Goal: Book appointment/travel/reservation

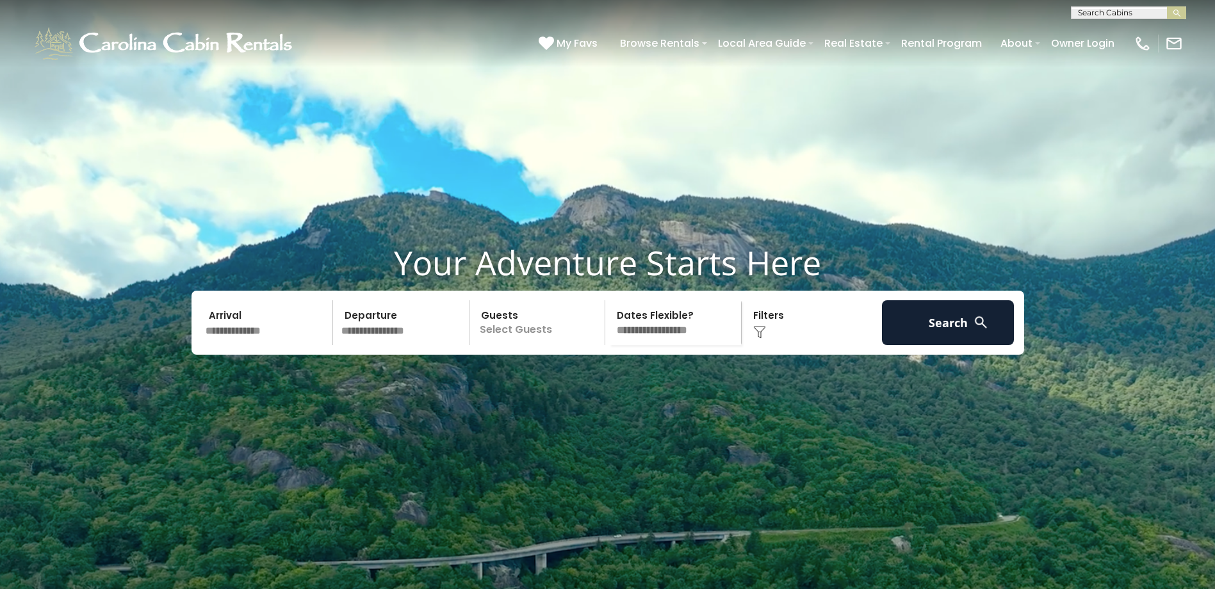
click at [246, 345] on input "text" at bounding box center [267, 323] width 133 height 45
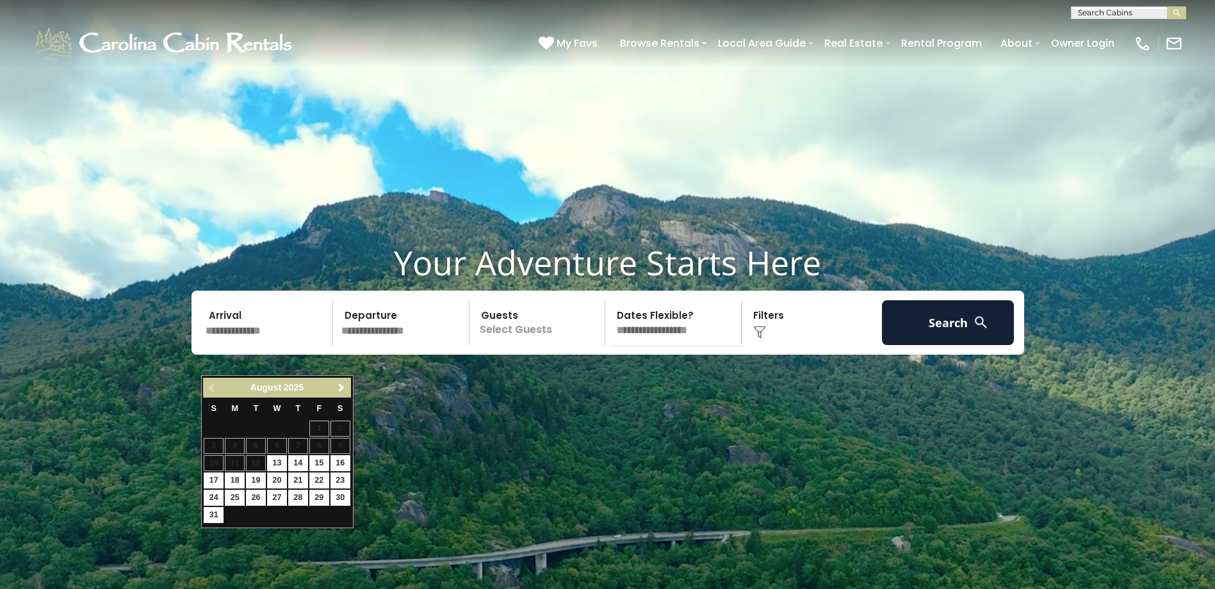
click at [334, 391] on link "Next" at bounding box center [342, 388] width 16 height 16
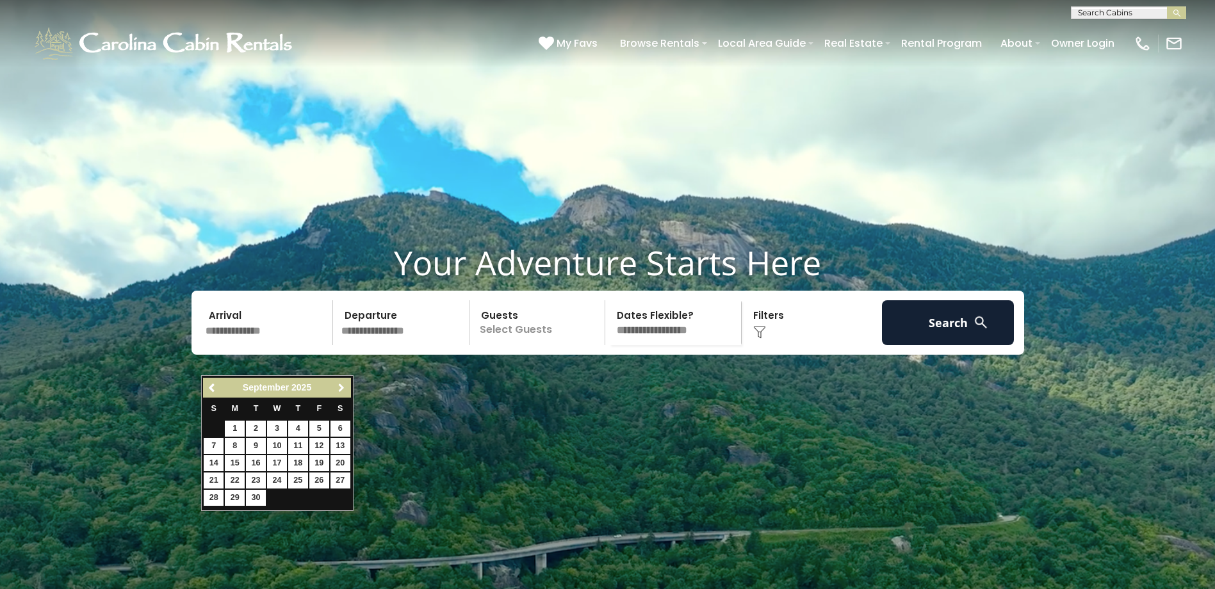
click at [334, 391] on link "Next" at bounding box center [342, 388] width 16 height 16
click at [341, 389] on span "Next" at bounding box center [341, 388] width 10 height 10
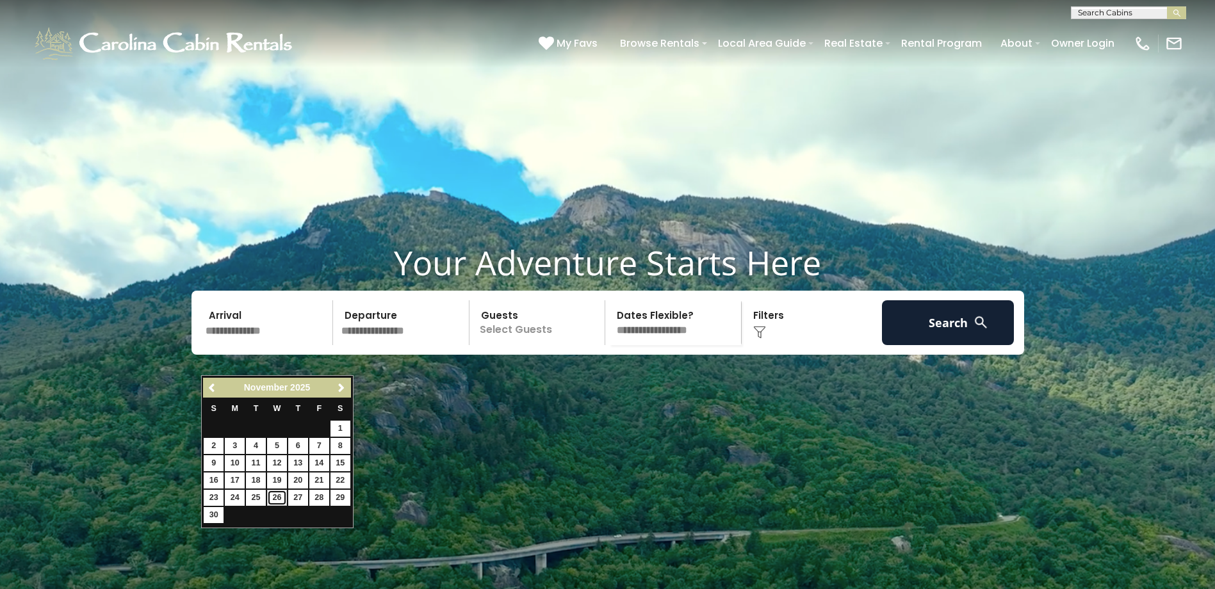
click at [281, 499] on link "26" at bounding box center [277, 498] width 20 height 16
type input "********"
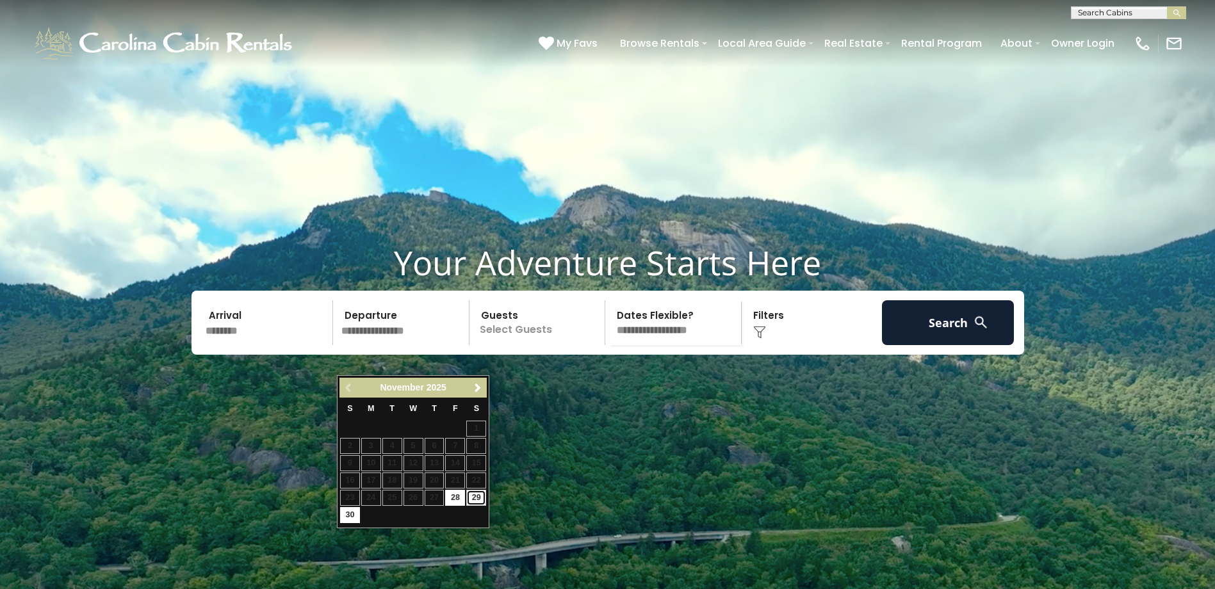
click at [479, 496] on link "29" at bounding box center [476, 498] width 20 height 16
type input "********"
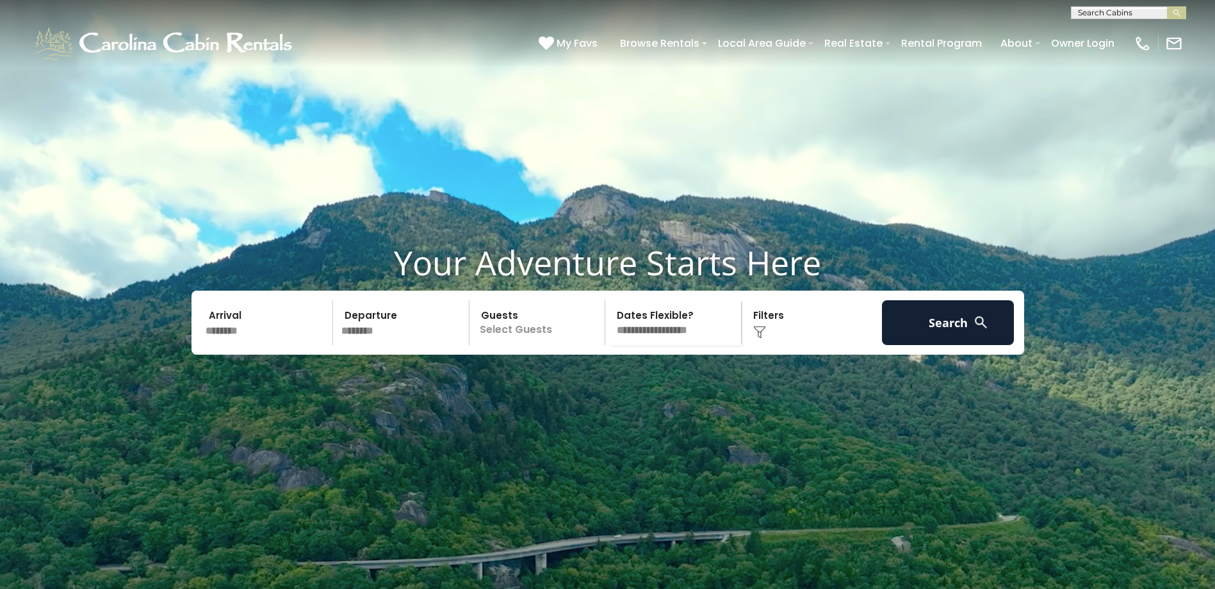
click at [538, 345] on p "Select Guests" at bounding box center [540, 323] width 132 height 45
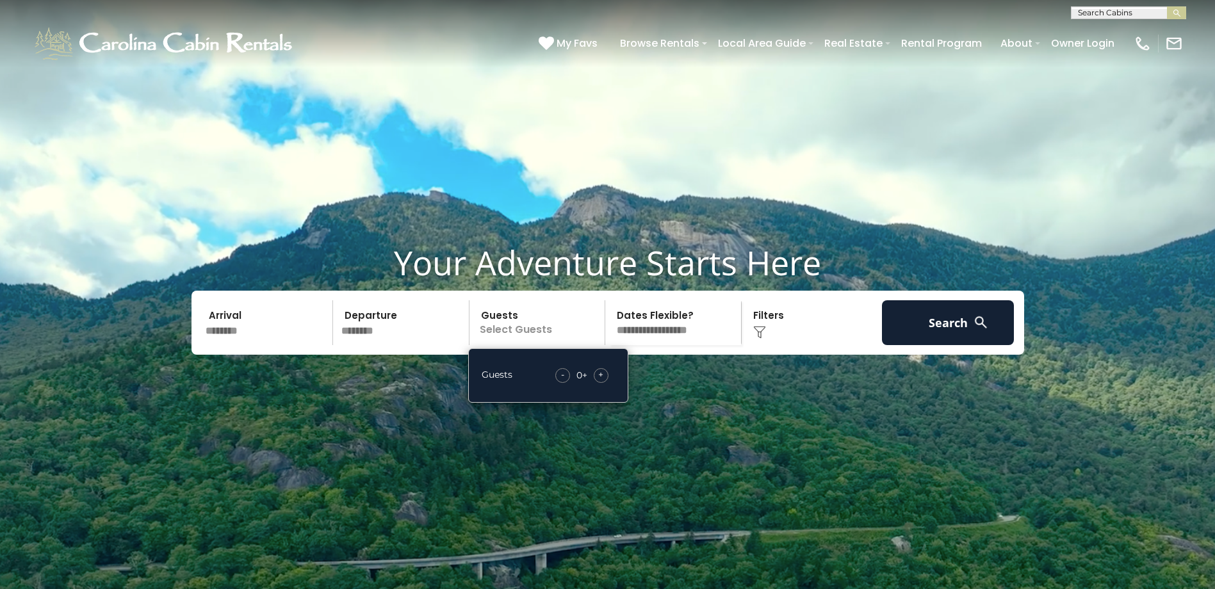
click at [598, 381] on span "+" at bounding box center [600, 374] width 5 height 13
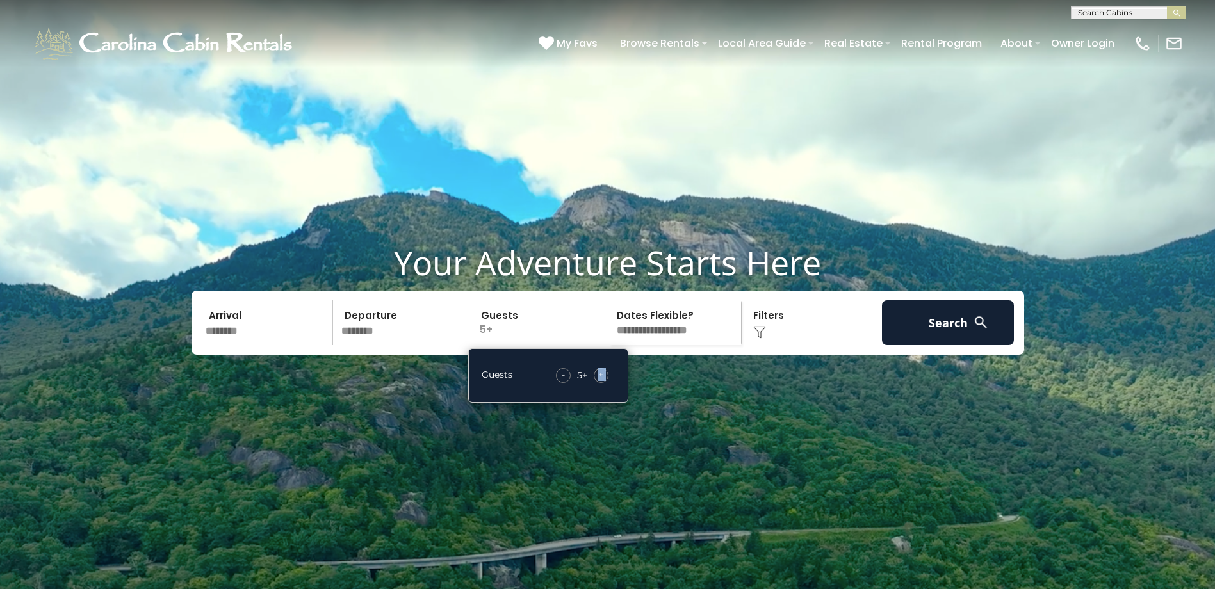
click at [598, 381] on span "+" at bounding box center [600, 374] width 5 height 13
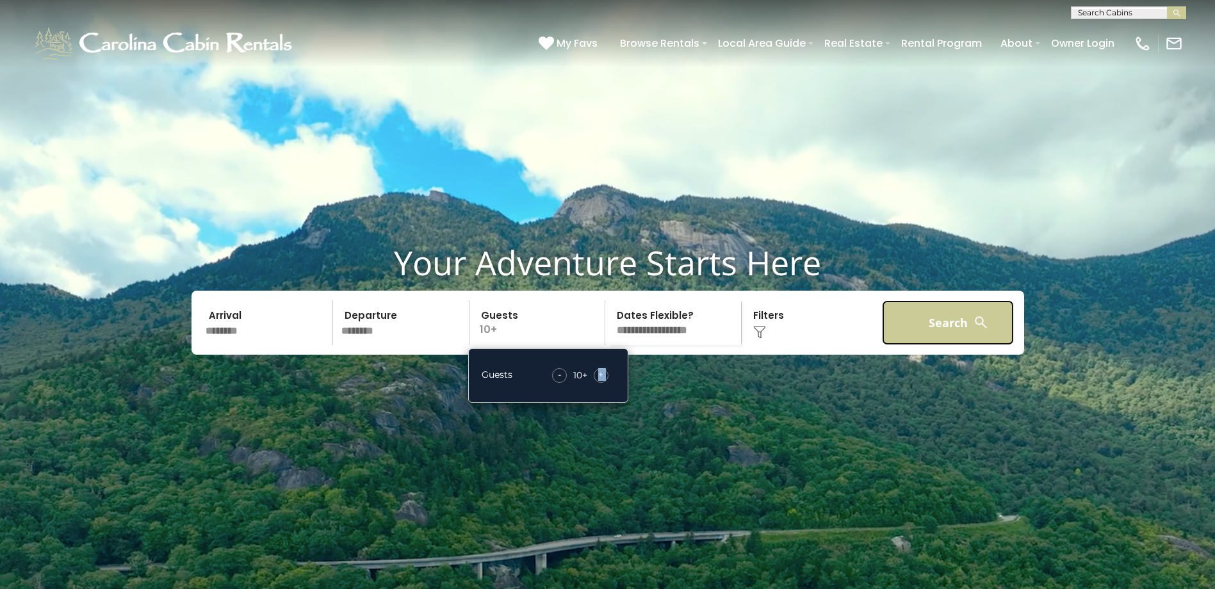
click at [918, 345] on button "Search" at bounding box center [948, 323] width 133 height 45
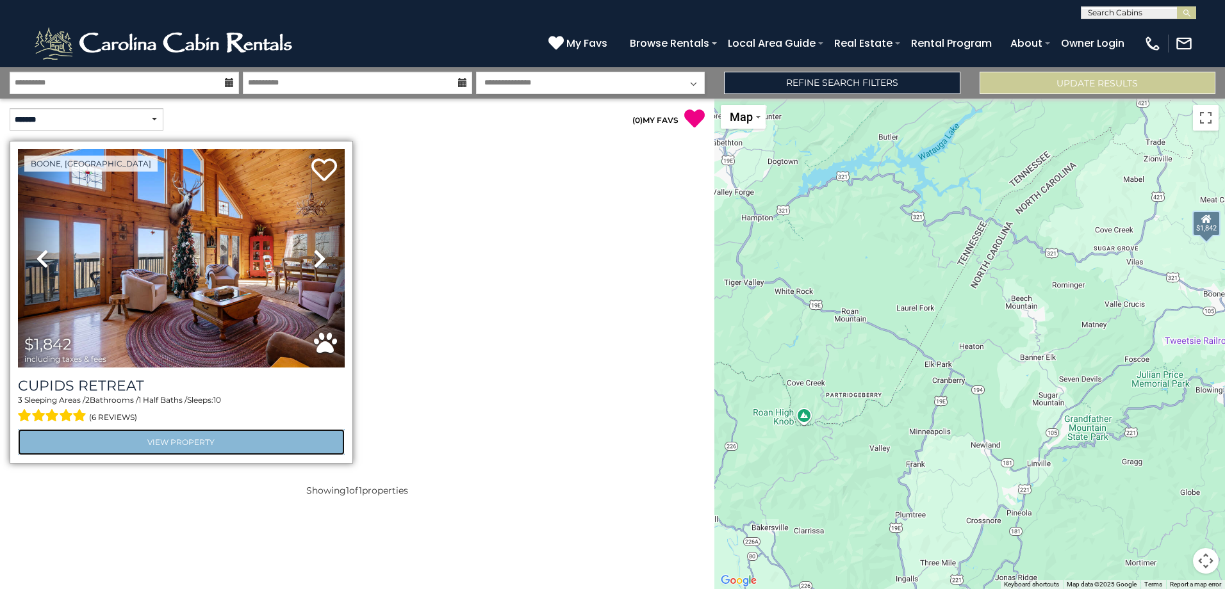
click at [217, 449] on link "View Property" at bounding box center [181, 442] width 327 height 26
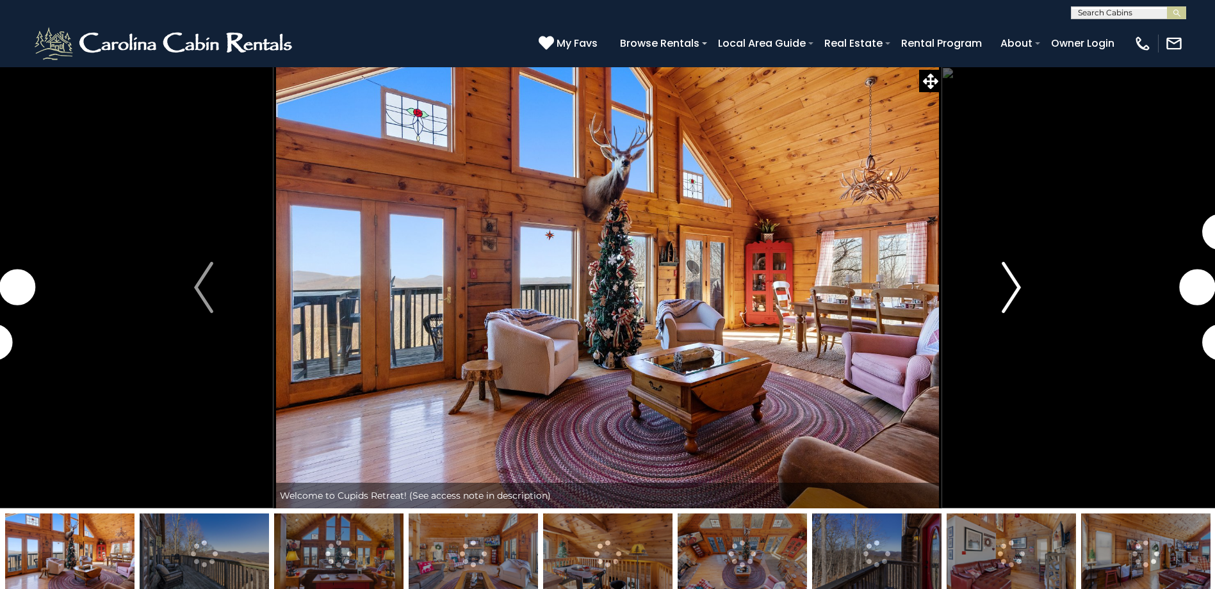
click at [1019, 297] on img "Next" at bounding box center [1011, 287] width 19 height 51
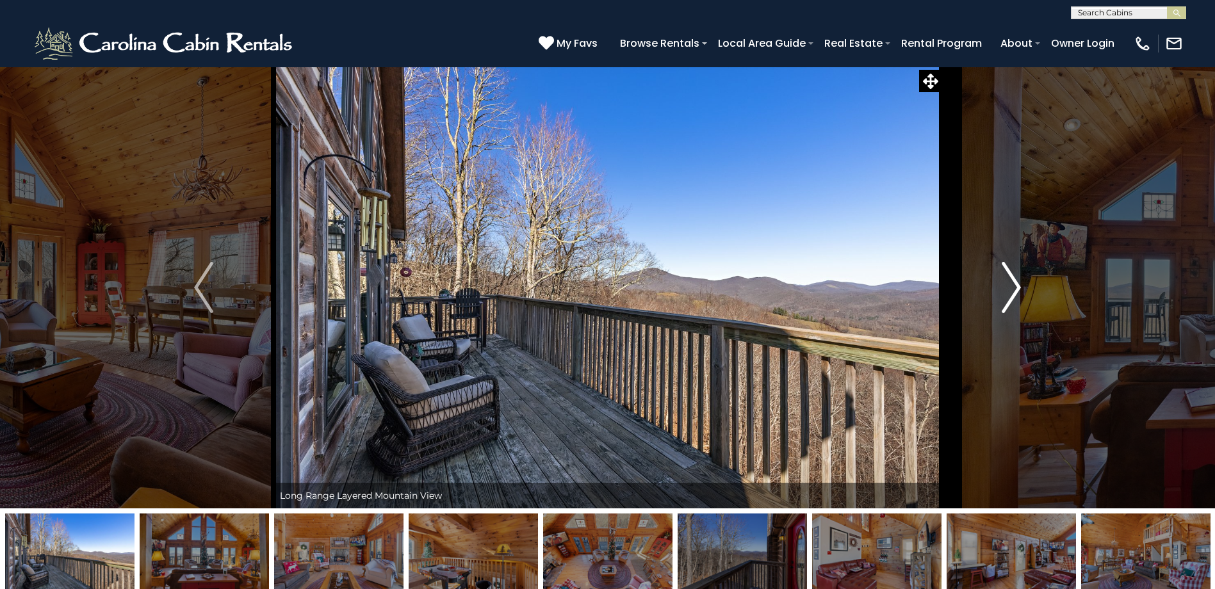
click at [1014, 294] on img "Next" at bounding box center [1011, 287] width 19 height 51
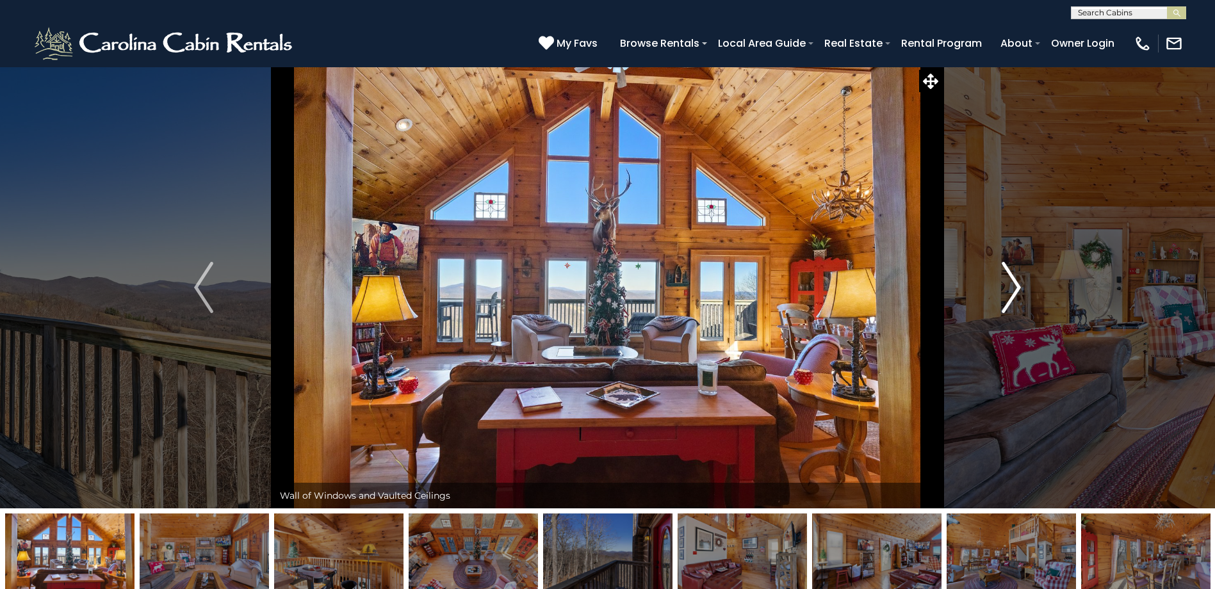
click at [1014, 294] on img "Next" at bounding box center [1011, 287] width 19 height 51
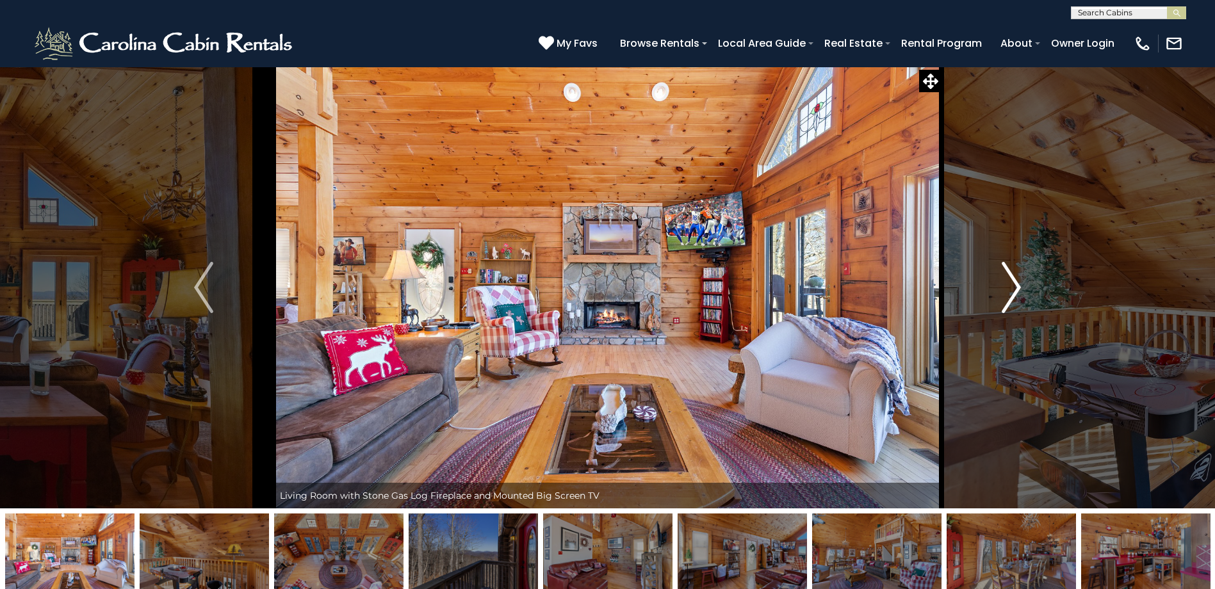
click at [1014, 294] on img "Next" at bounding box center [1011, 287] width 19 height 51
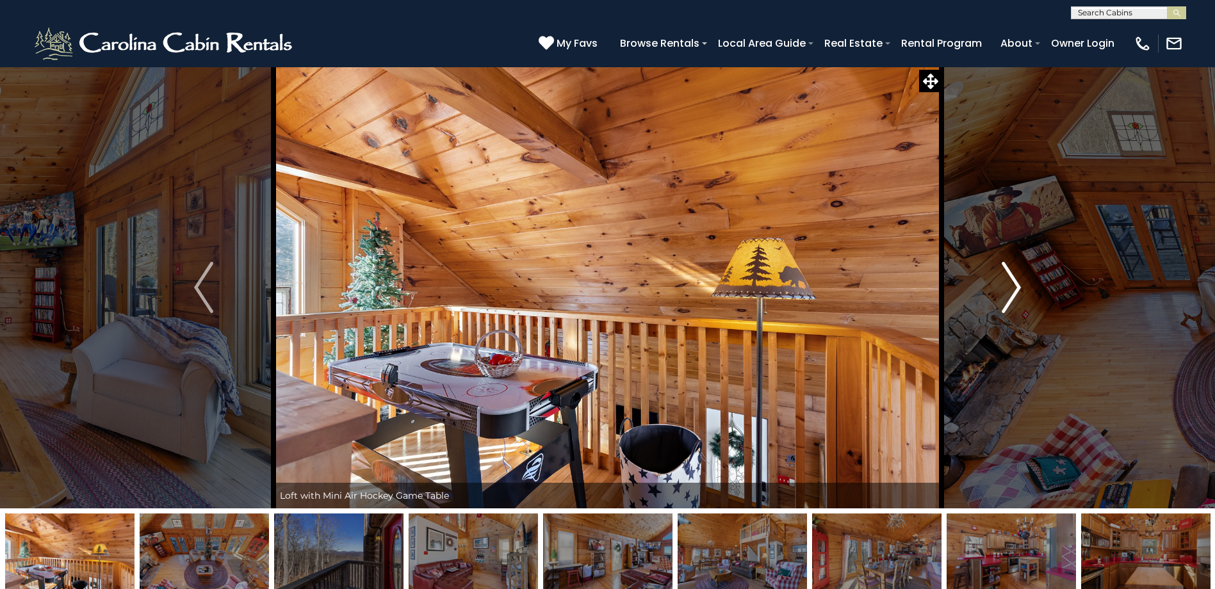
click at [1014, 294] on img "Next" at bounding box center [1011, 287] width 19 height 51
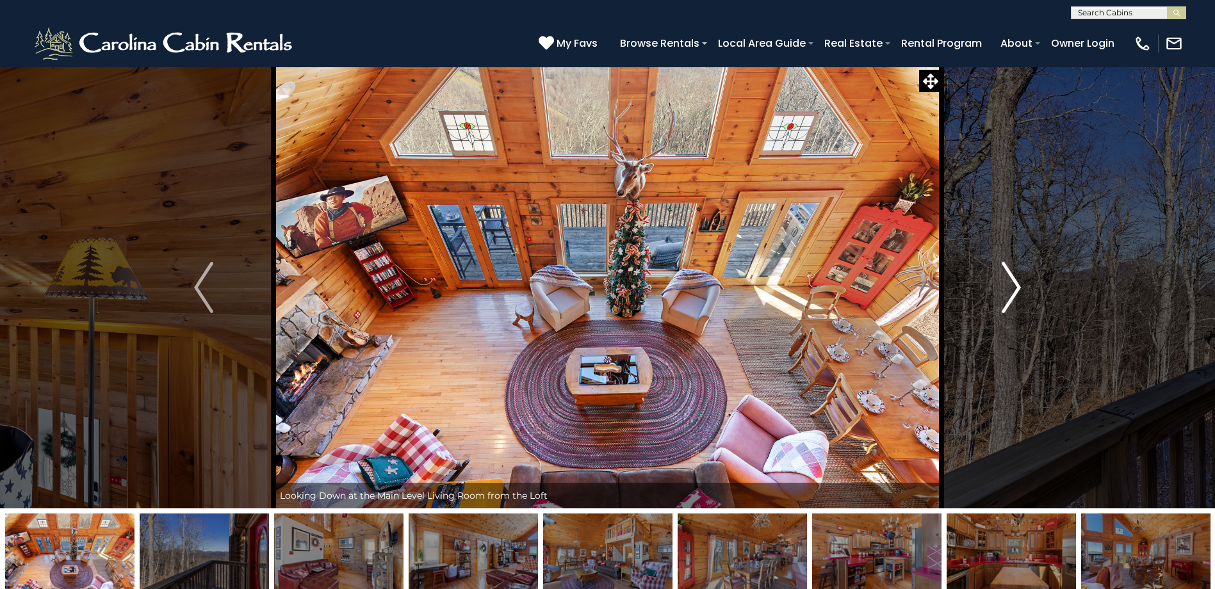
click at [1014, 294] on img "Next" at bounding box center [1011, 287] width 19 height 51
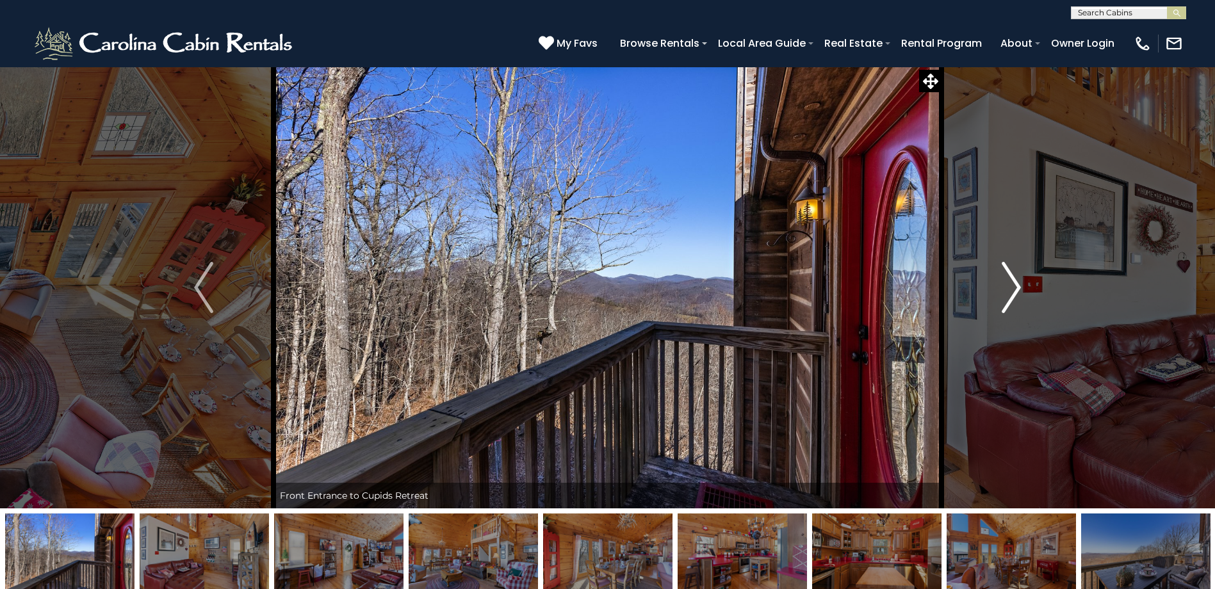
click at [1014, 294] on img "Next" at bounding box center [1011, 287] width 19 height 51
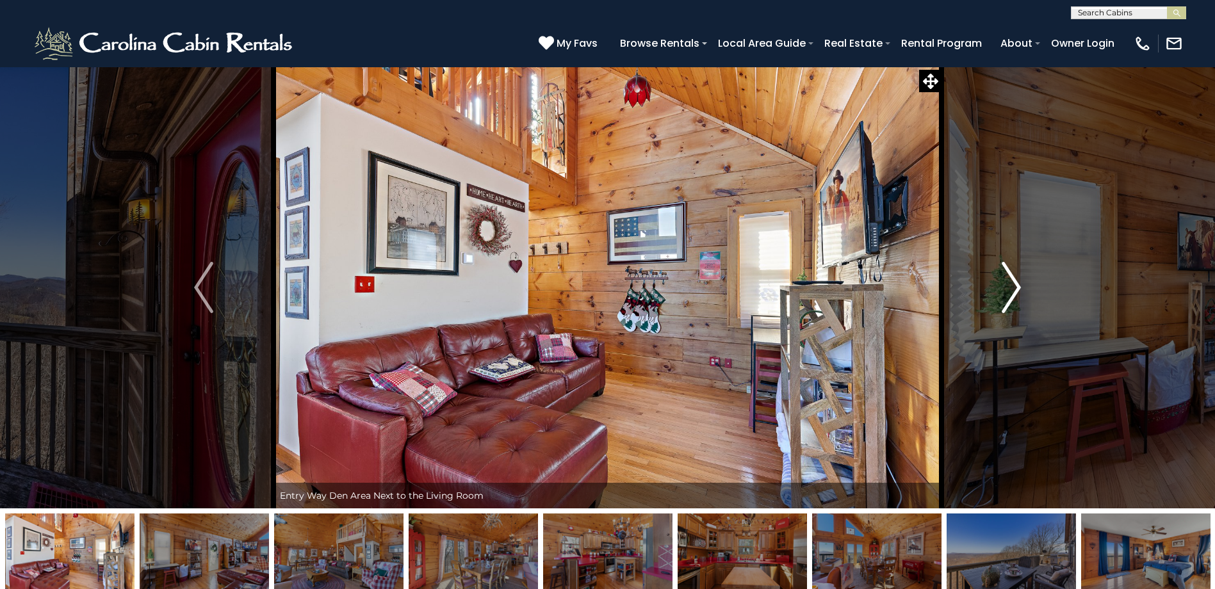
click at [1014, 294] on img "Next" at bounding box center [1011, 287] width 19 height 51
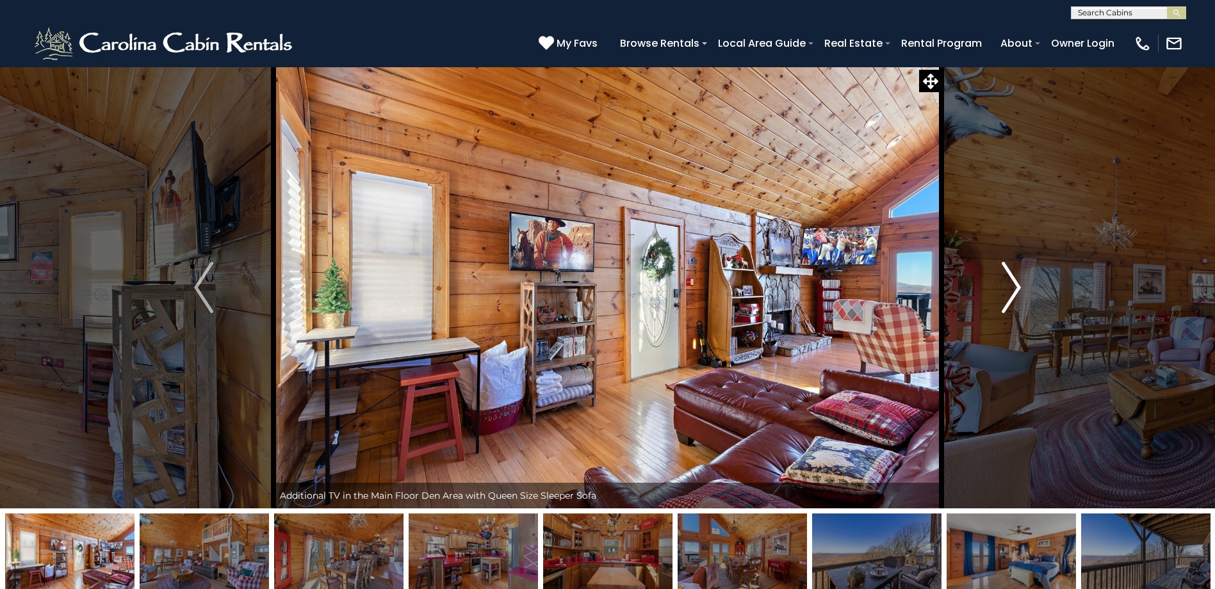
click at [1014, 294] on img "Next" at bounding box center [1011, 287] width 19 height 51
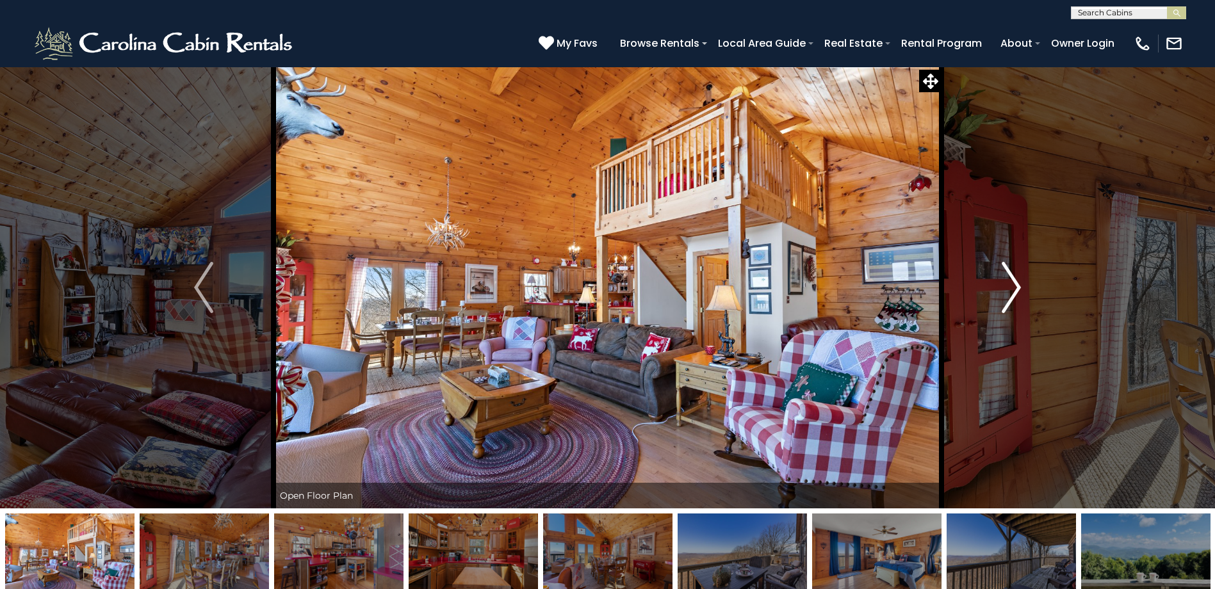
click at [1014, 294] on img "Next" at bounding box center [1011, 287] width 19 height 51
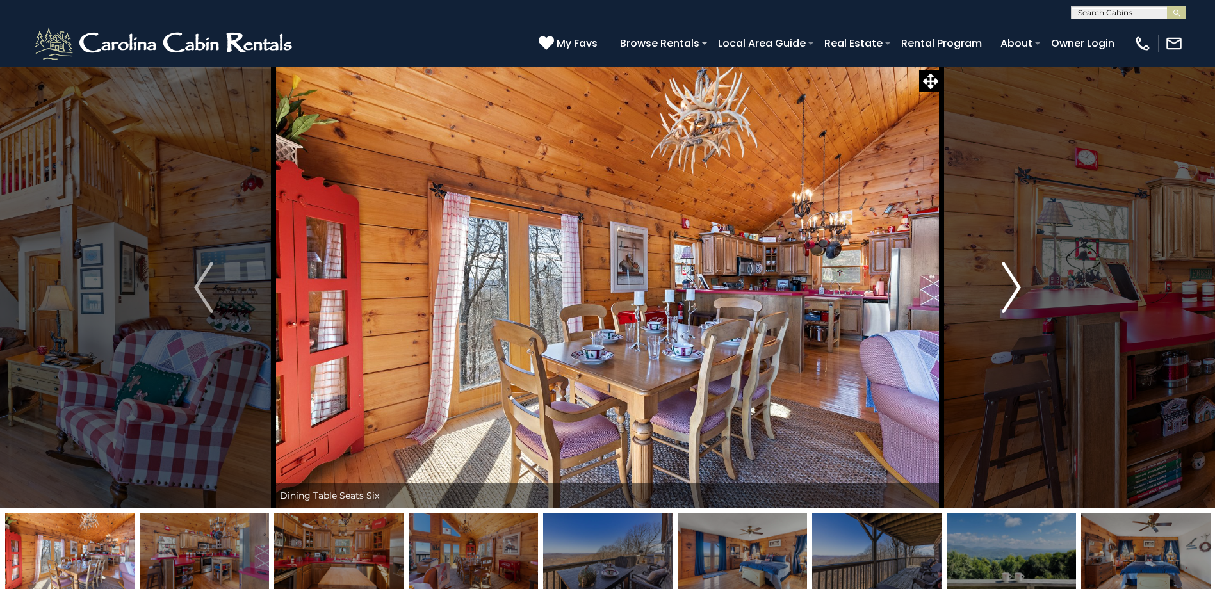
click at [1014, 294] on img "Next" at bounding box center [1011, 287] width 19 height 51
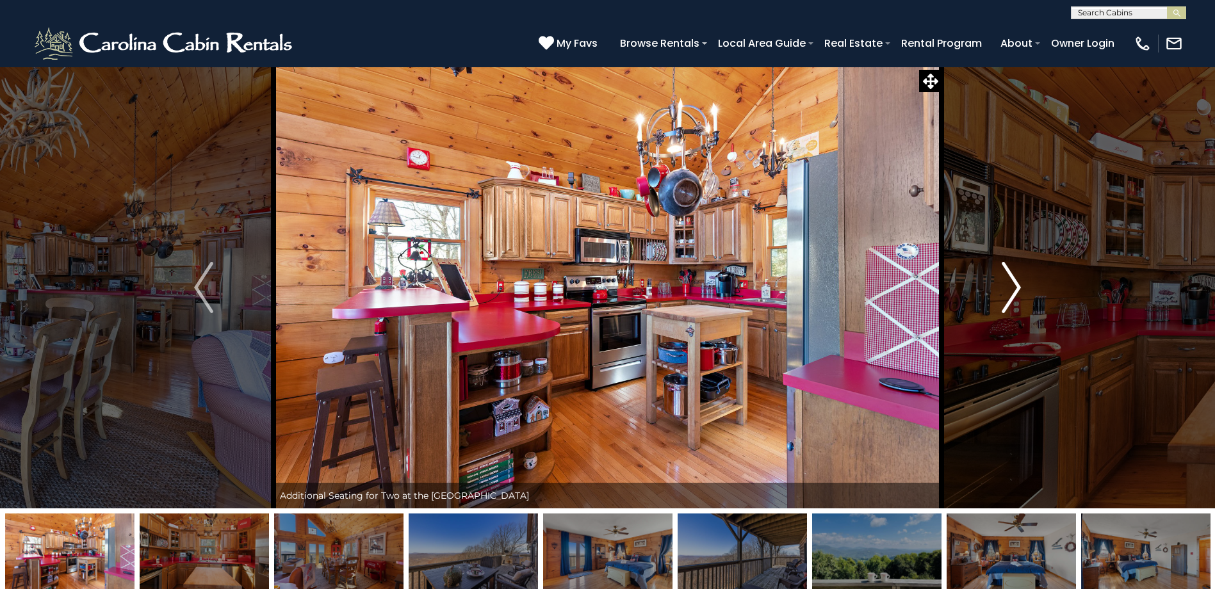
click at [1014, 294] on img "Next" at bounding box center [1011, 287] width 19 height 51
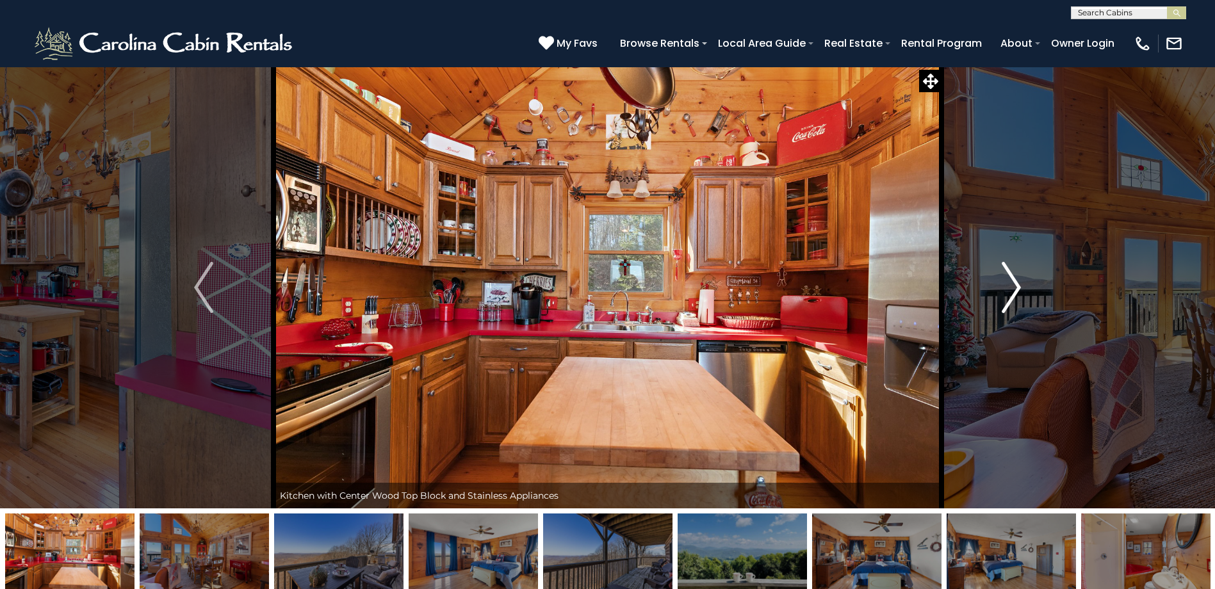
click at [1014, 294] on img "Next" at bounding box center [1011, 287] width 19 height 51
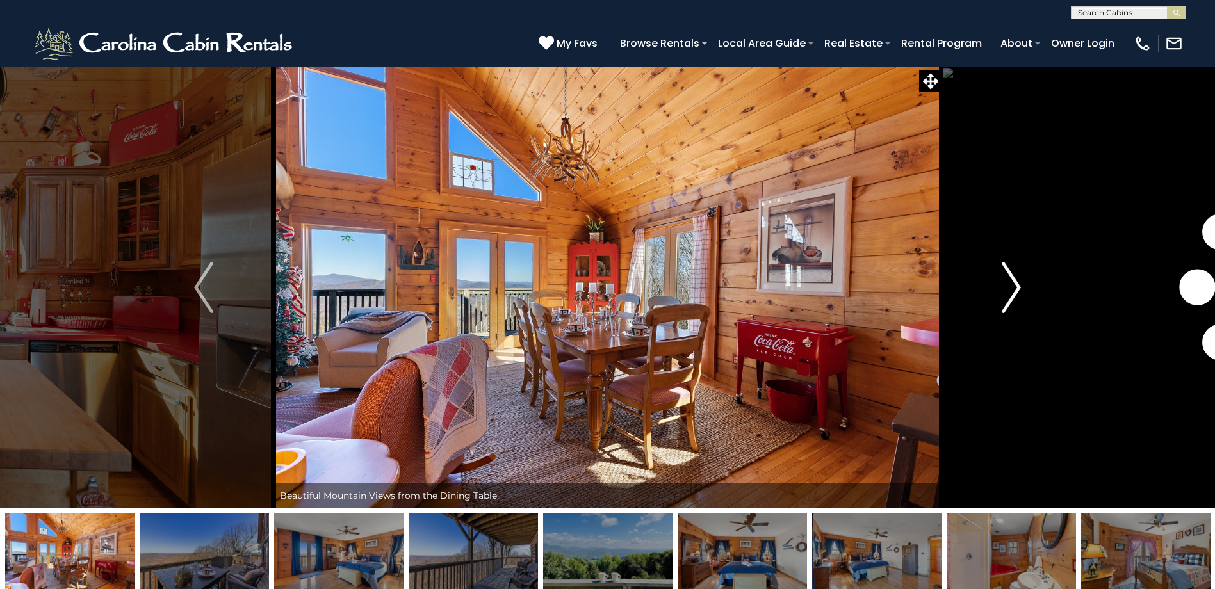
click at [1014, 294] on img "Next" at bounding box center [1011, 287] width 19 height 51
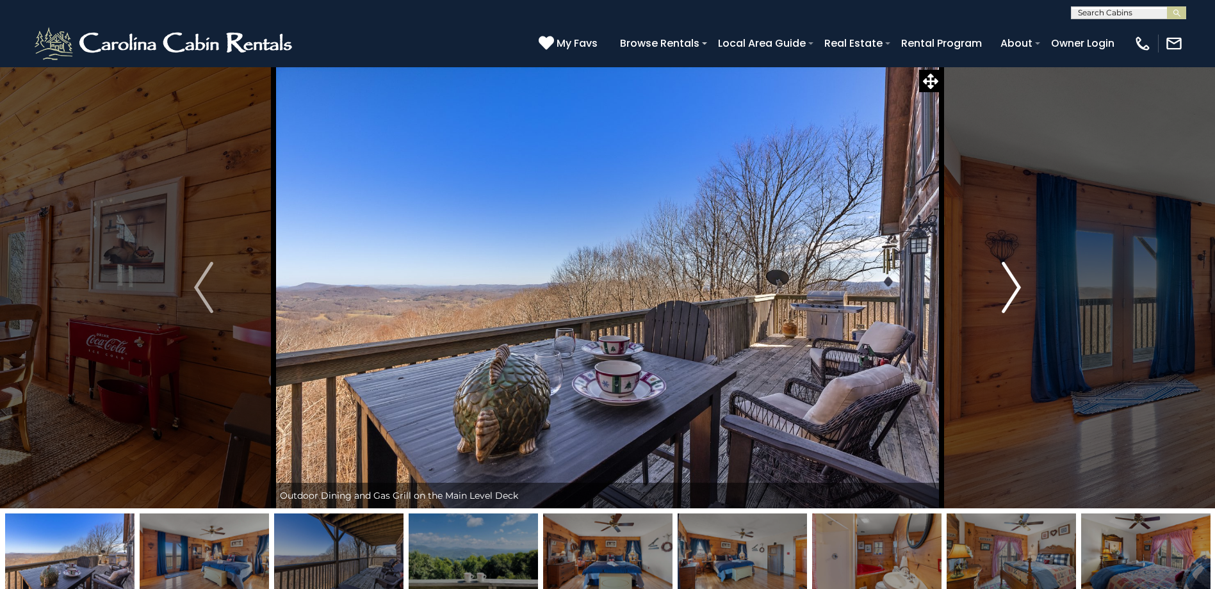
click at [1014, 294] on img "Next" at bounding box center [1011, 287] width 19 height 51
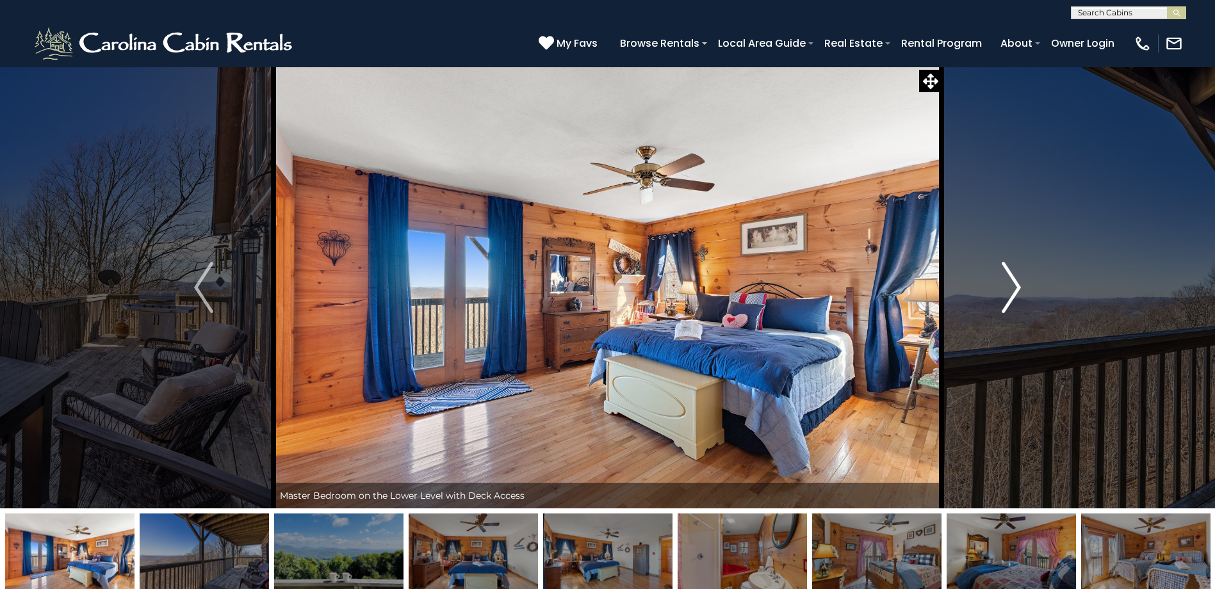
click at [1014, 294] on img "Next" at bounding box center [1011, 287] width 19 height 51
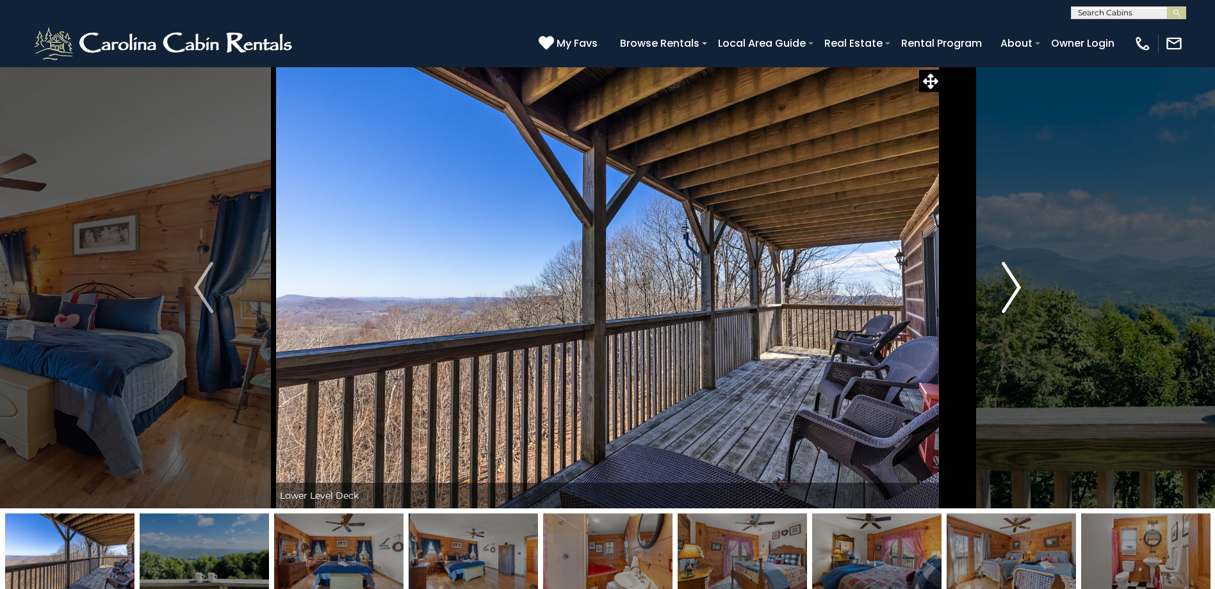
click at [1014, 294] on img "Next" at bounding box center [1011, 287] width 19 height 51
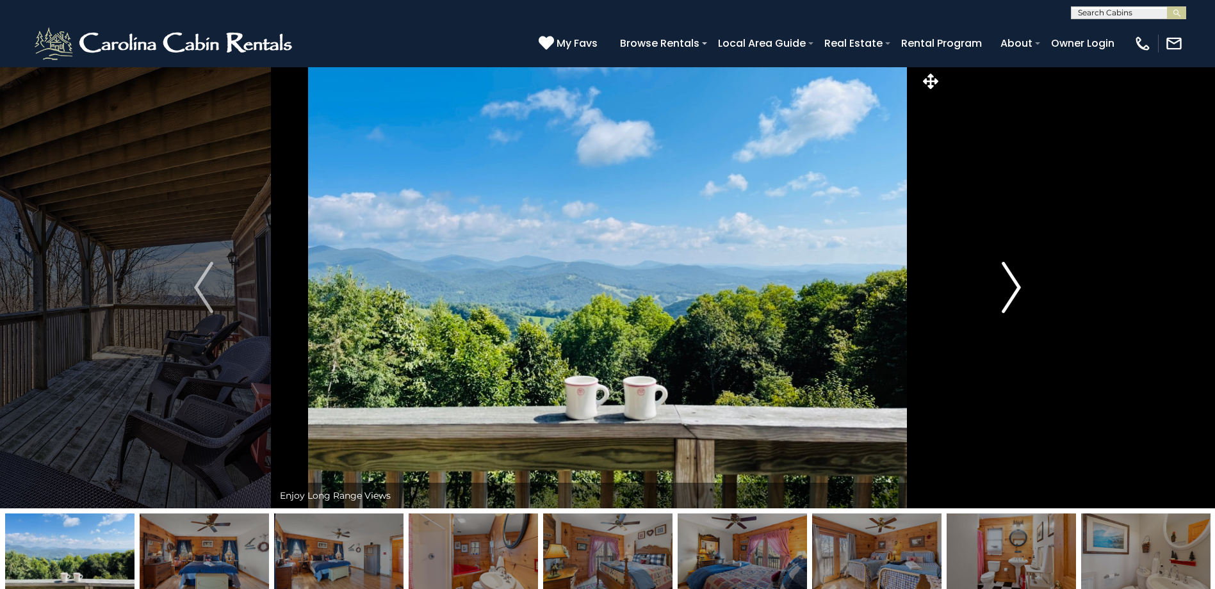
click at [1014, 294] on img "Next" at bounding box center [1011, 287] width 19 height 51
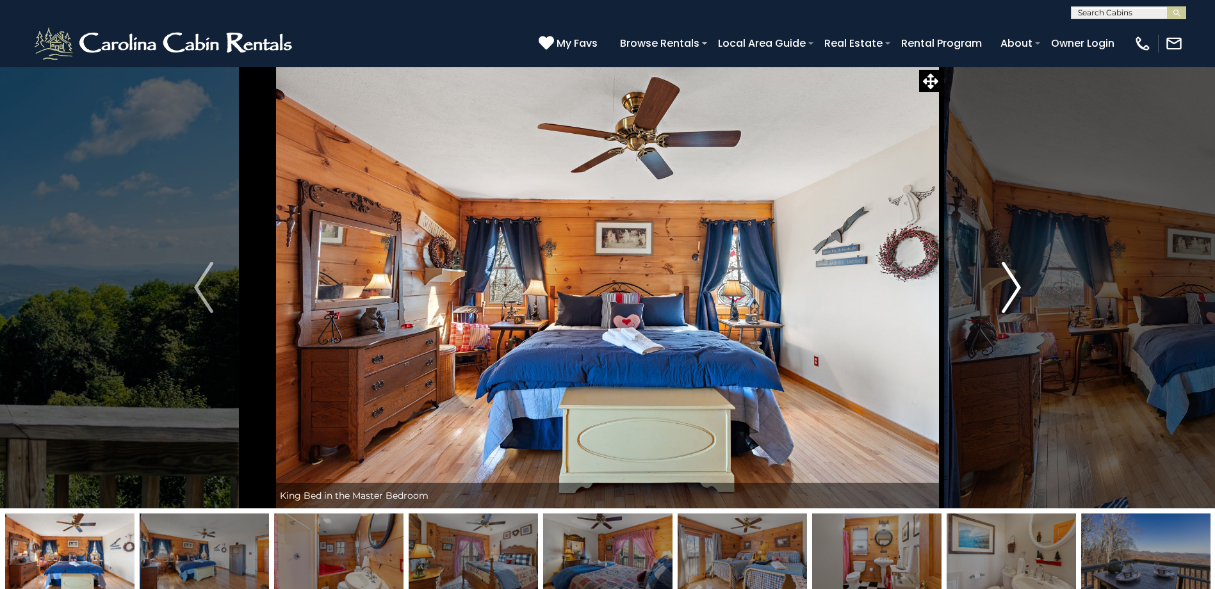
click at [1014, 294] on img "Next" at bounding box center [1011, 287] width 19 height 51
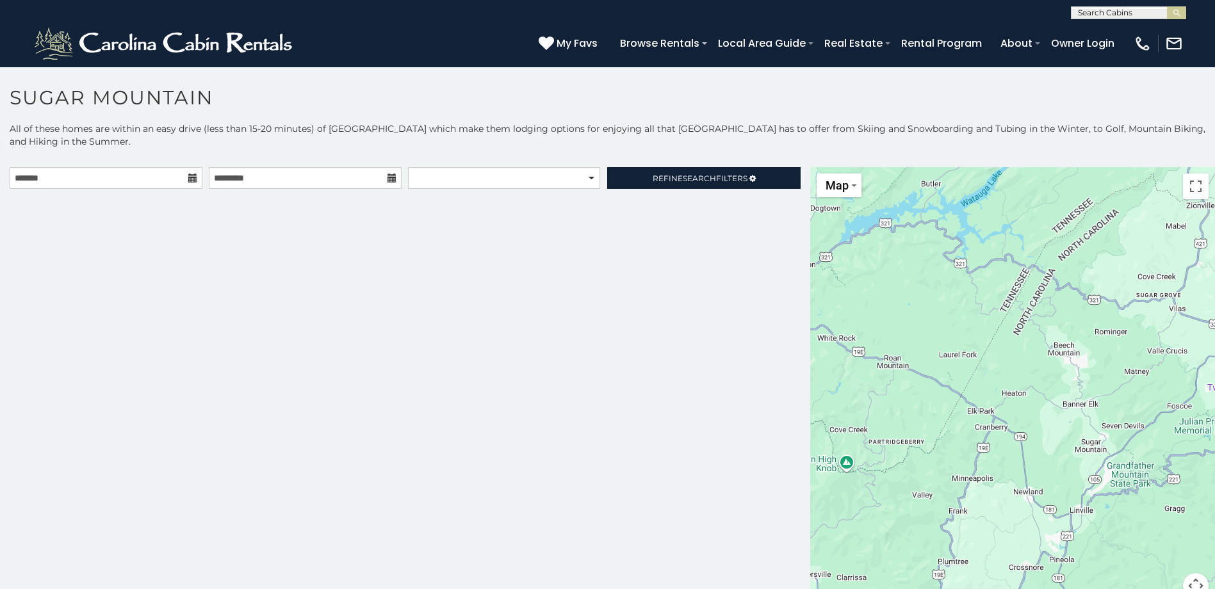
click at [191, 175] on icon at bounding box center [192, 178] width 9 height 9
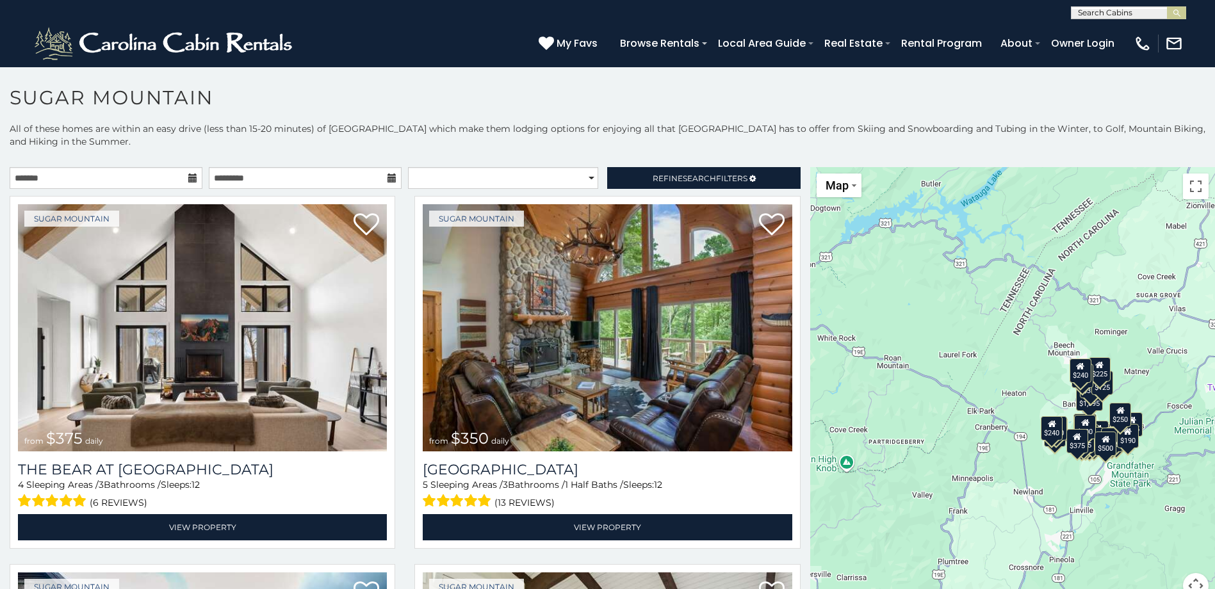
click at [188, 178] on icon at bounding box center [192, 178] width 9 height 9
click at [191, 181] on icon at bounding box center [192, 178] width 9 height 9
click at [174, 181] on input "text" at bounding box center [106, 178] width 193 height 22
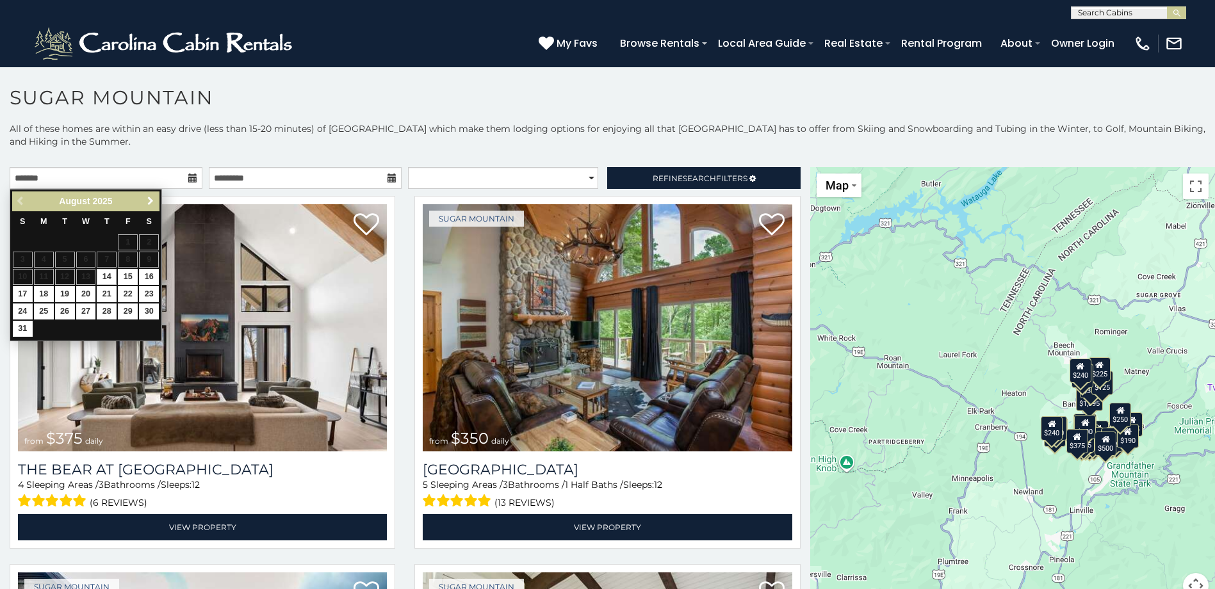
click at [148, 202] on span "Next" at bounding box center [150, 201] width 10 height 10
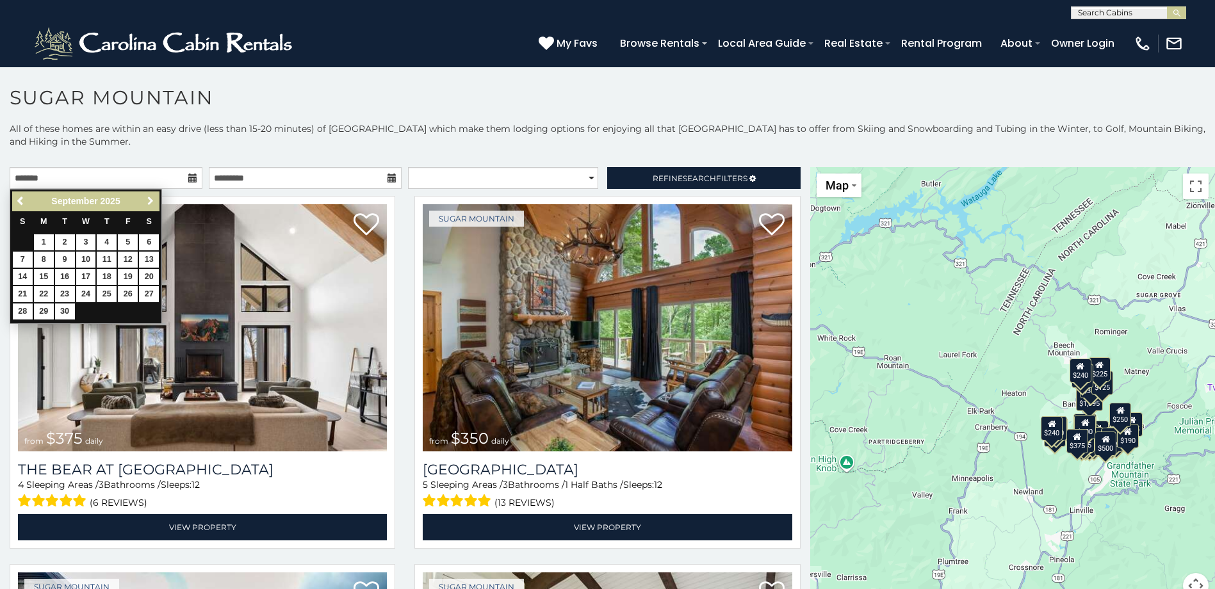
click at [148, 202] on span "Next" at bounding box center [150, 201] width 10 height 10
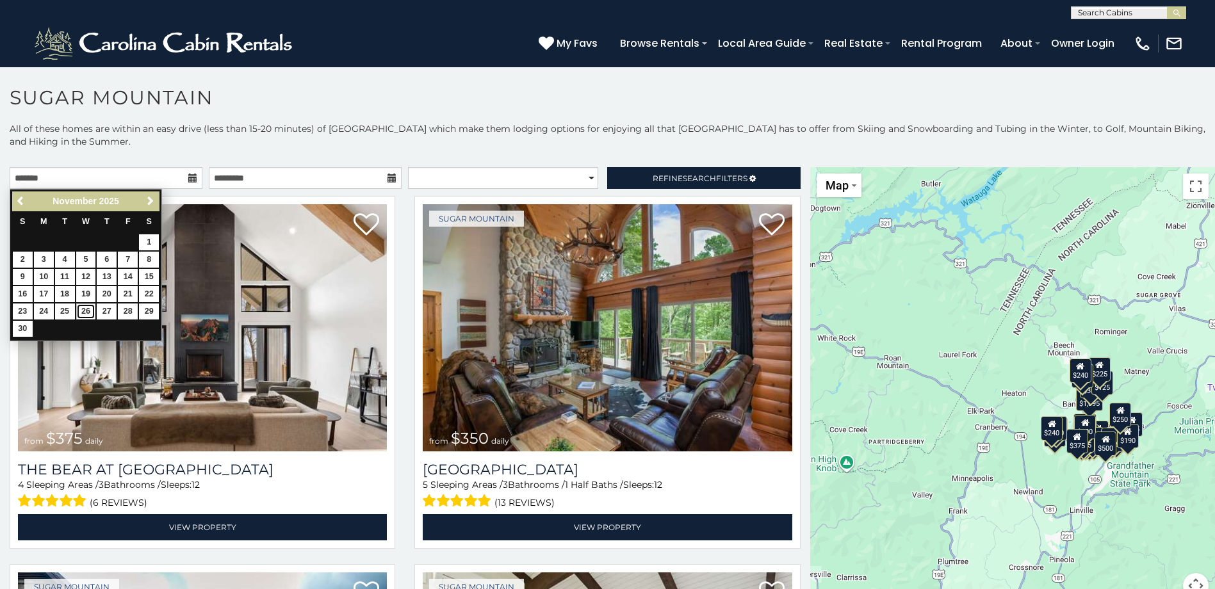
click at [90, 311] on link "26" at bounding box center [86, 312] width 20 height 16
type input "**********"
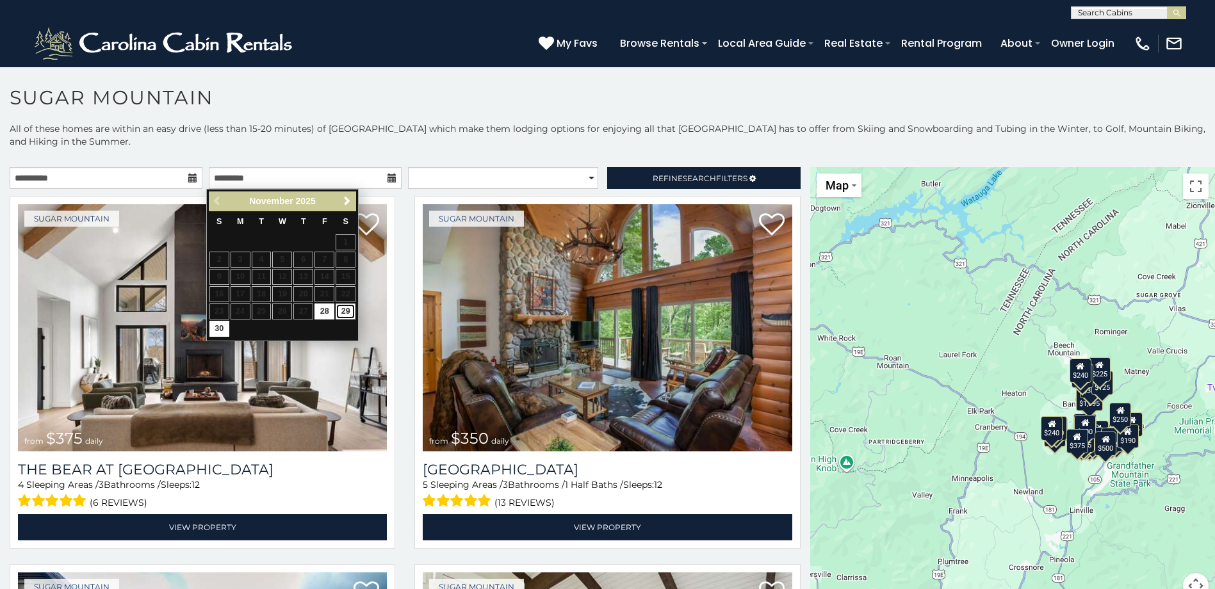
click at [350, 312] on link "29" at bounding box center [346, 312] width 20 height 16
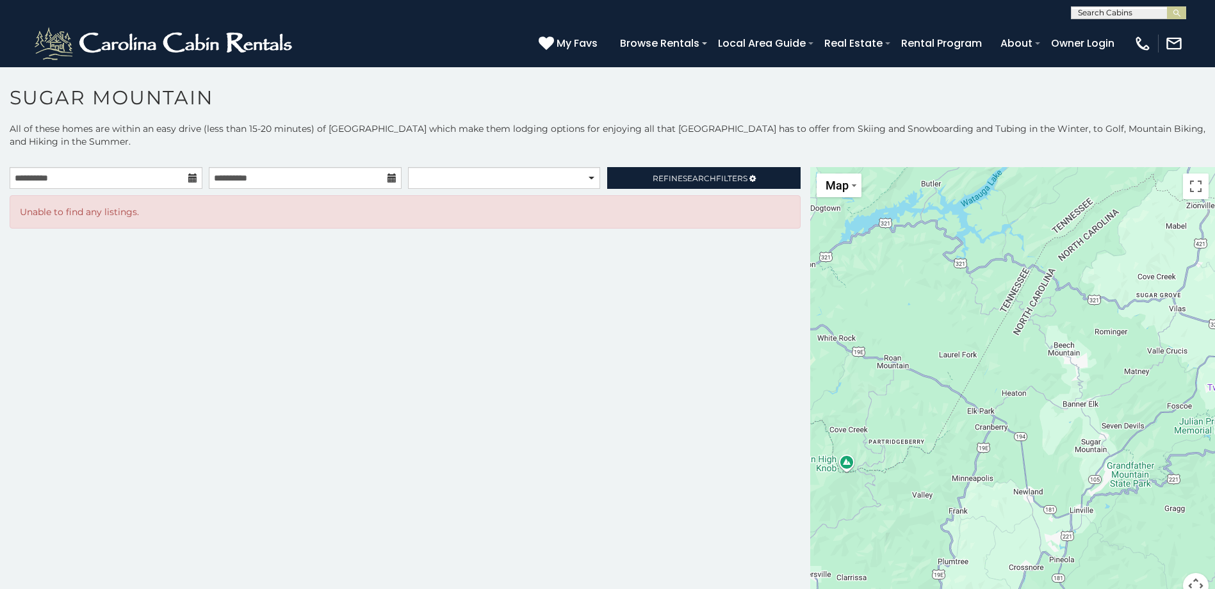
click at [390, 176] on icon at bounding box center [392, 178] width 9 height 9
click at [350, 179] on input "**********" at bounding box center [305, 178] width 193 height 22
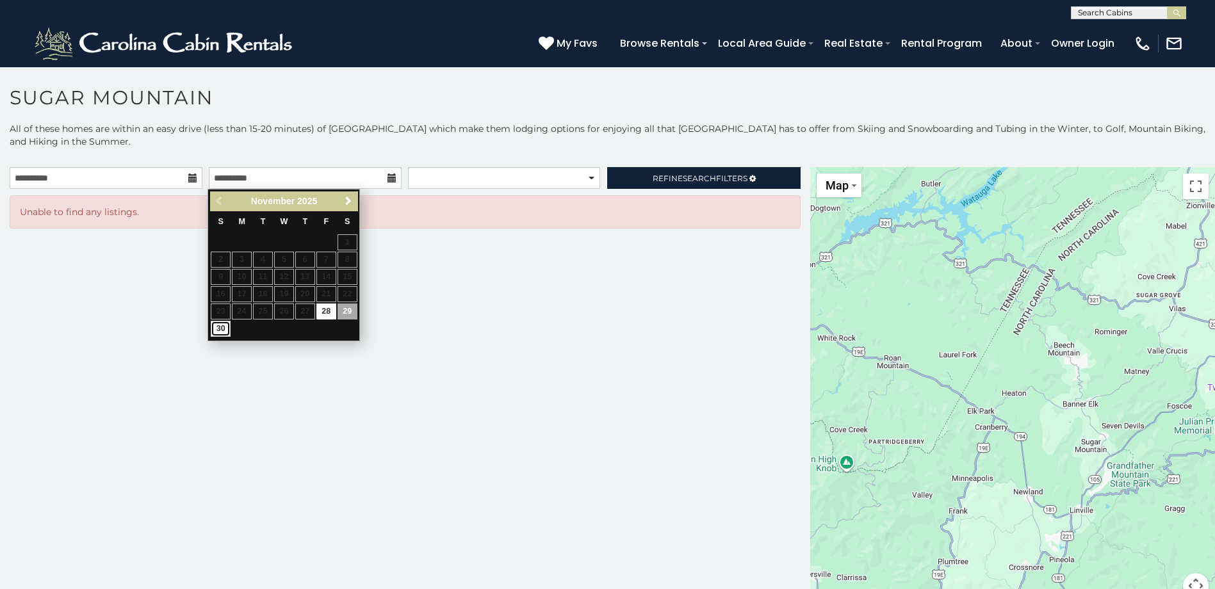
click at [219, 329] on link "30" at bounding box center [221, 329] width 20 height 16
type input "**********"
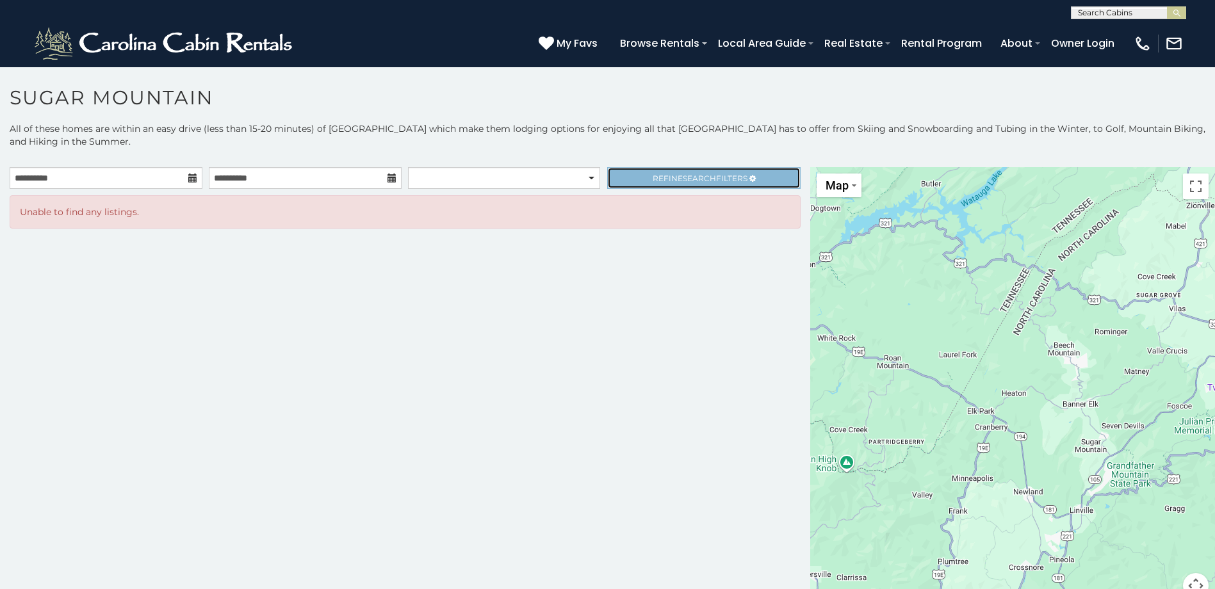
click at [690, 181] on span "Search" at bounding box center [699, 179] width 33 height 10
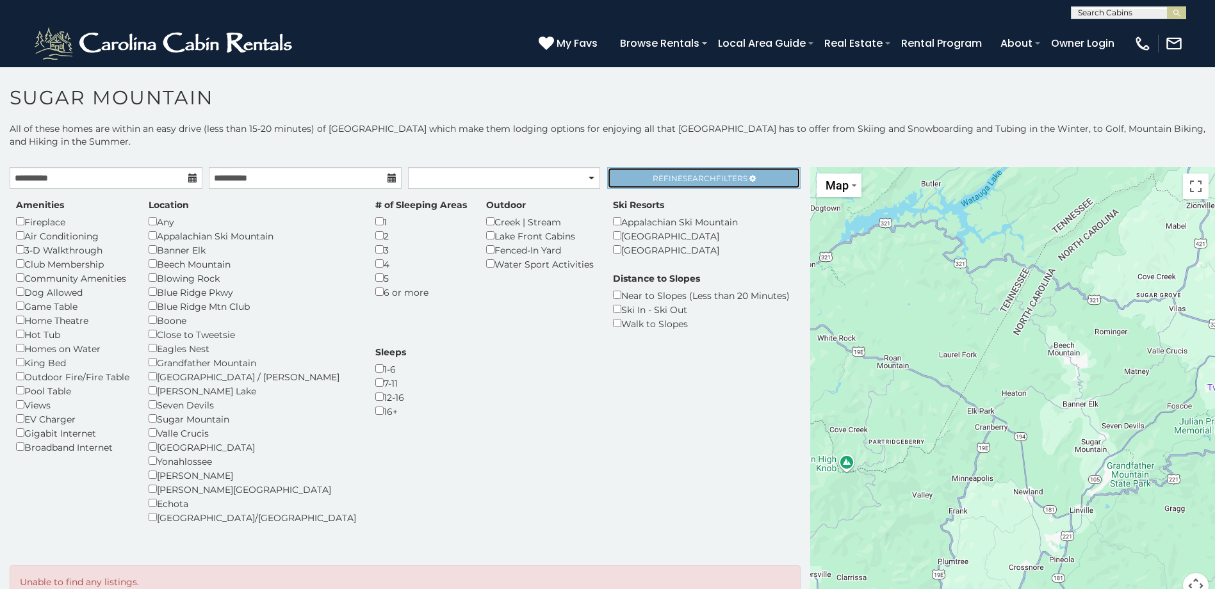
click at [690, 181] on span "Search" at bounding box center [699, 179] width 33 height 10
